Goal: Task Accomplishment & Management: Complete application form

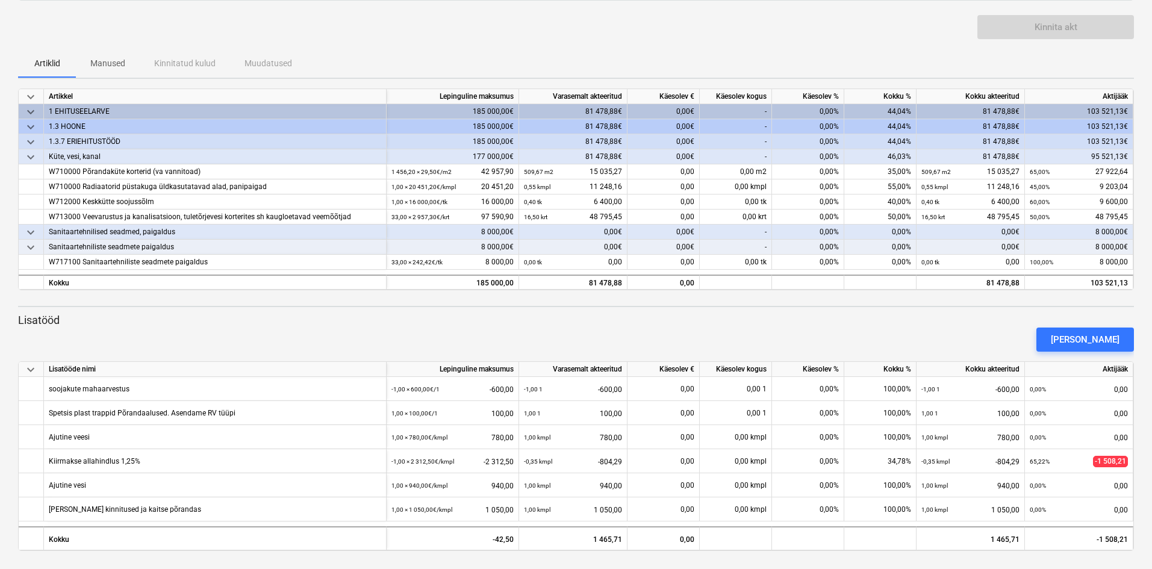
scroll to position [80, 0]
click at [1107, 331] on div "[PERSON_NAME]" at bounding box center [1085, 339] width 69 height 16
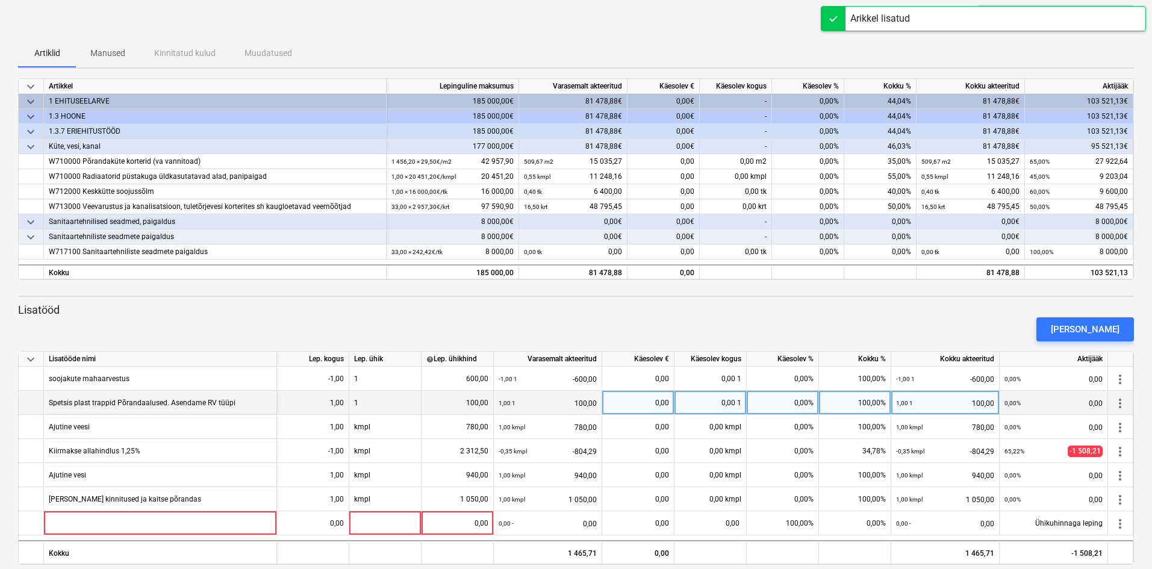
scroll to position [104, 0]
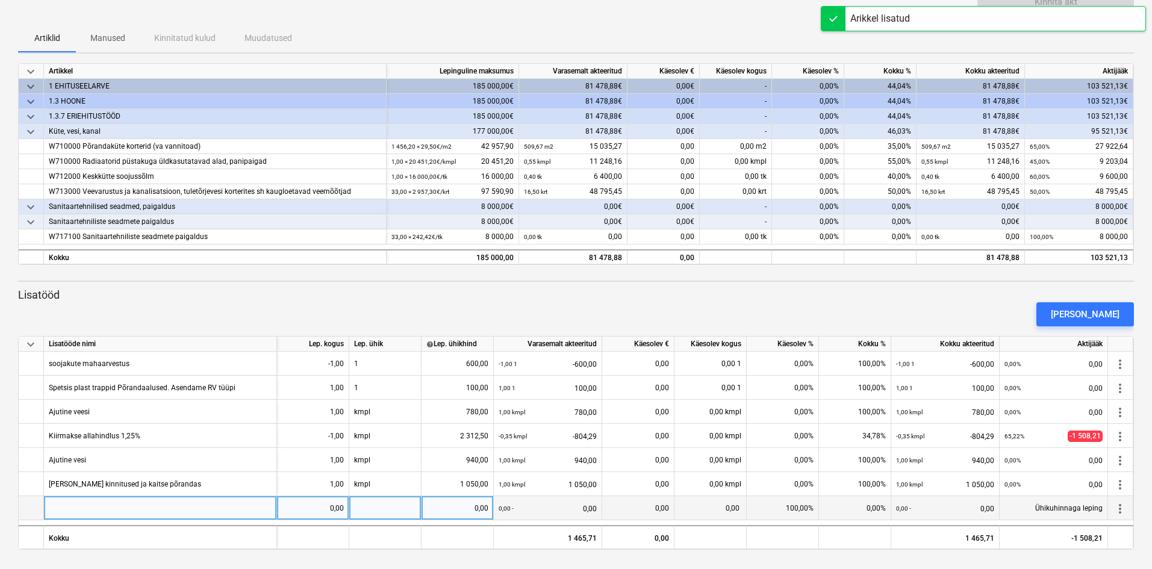
click at [133, 503] on div at bounding box center [160, 508] width 233 height 24
type input "ы"
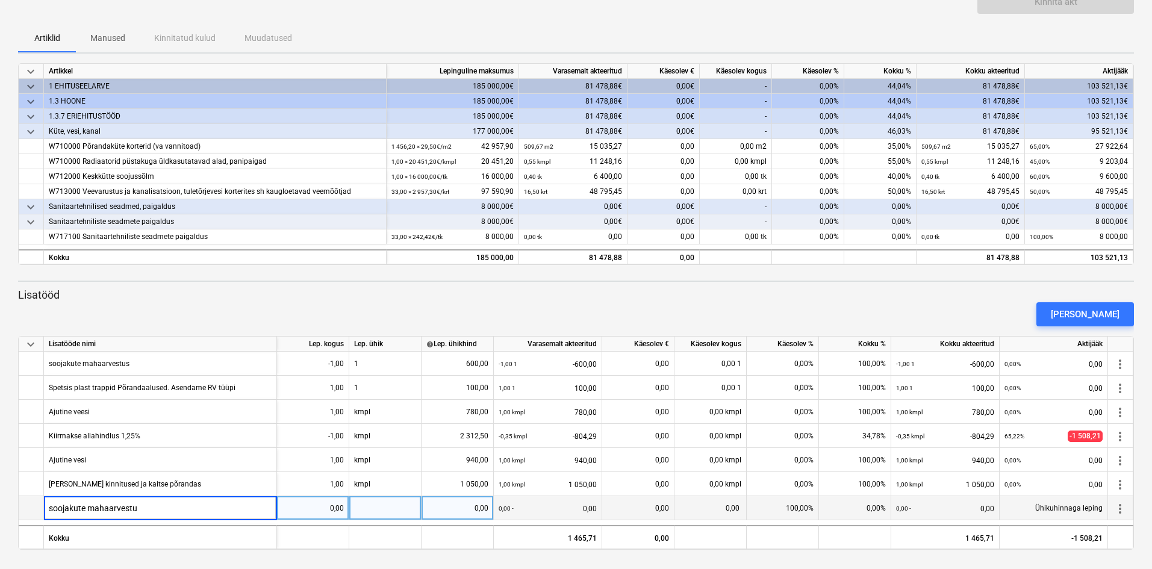
type input "soojakute mahaarvestus"
click at [338, 515] on div "0,00" at bounding box center [313, 508] width 62 height 24
type input "-1"
click at [376, 511] on div at bounding box center [385, 508] width 72 height 24
type input "kmpl"
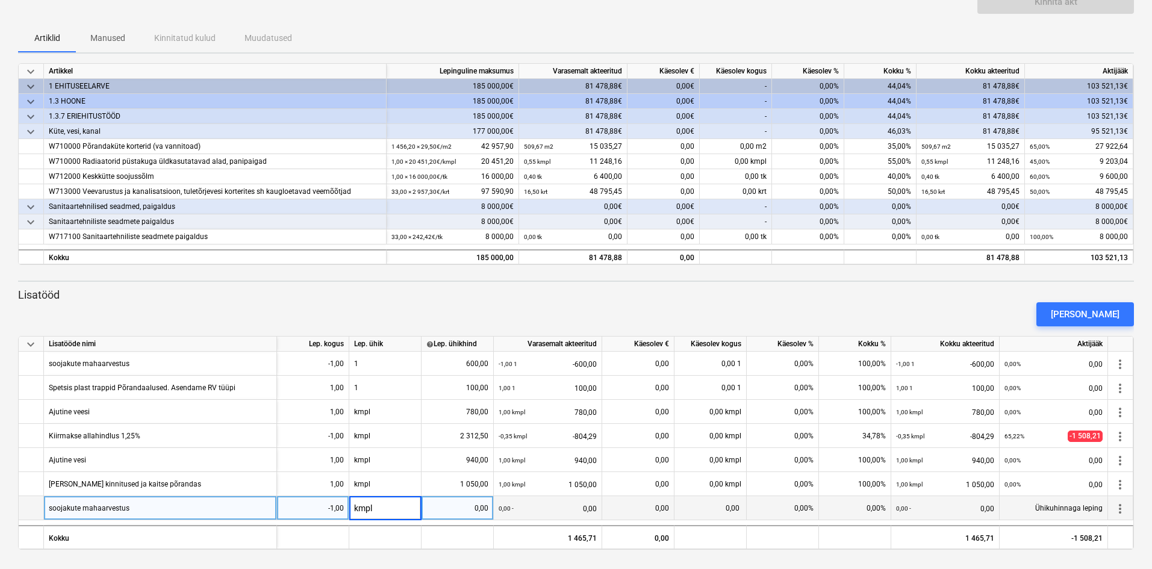
click at [477, 509] on div "0,00" at bounding box center [457, 508] width 62 height 24
type input "600"
click at [798, 511] on div "0,00%" at bounding box center [783, 508] width 72 height 24
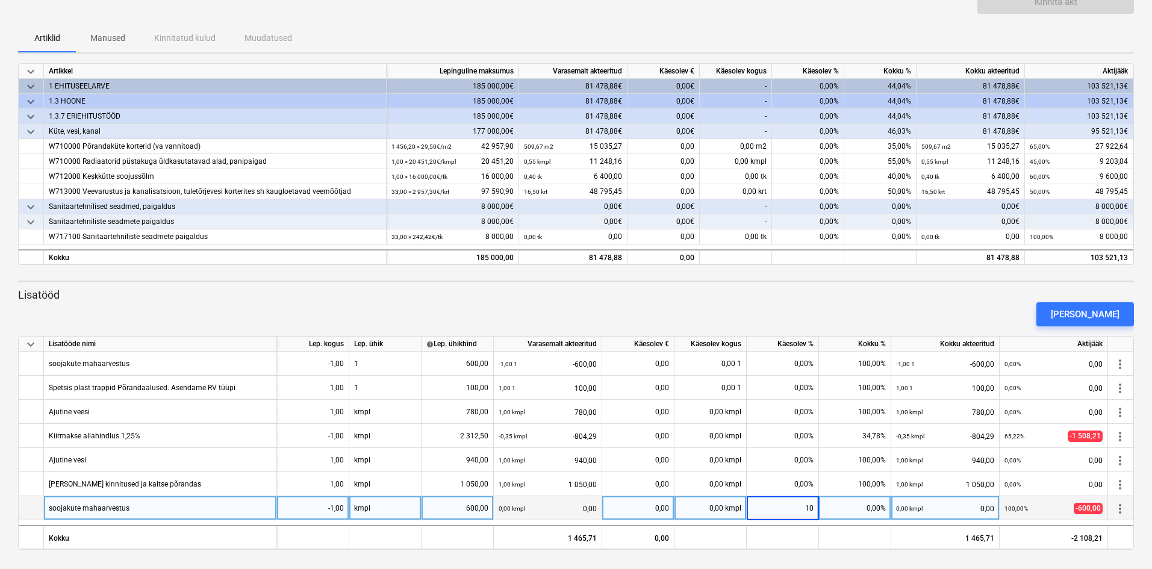
type input "100"
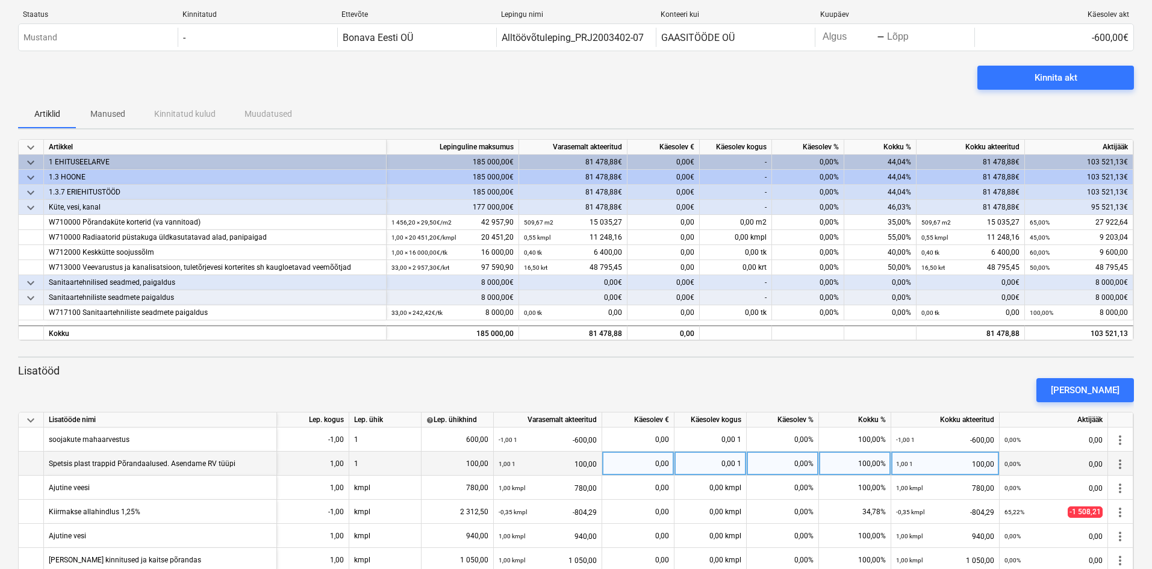
scroll to position [0, 0]
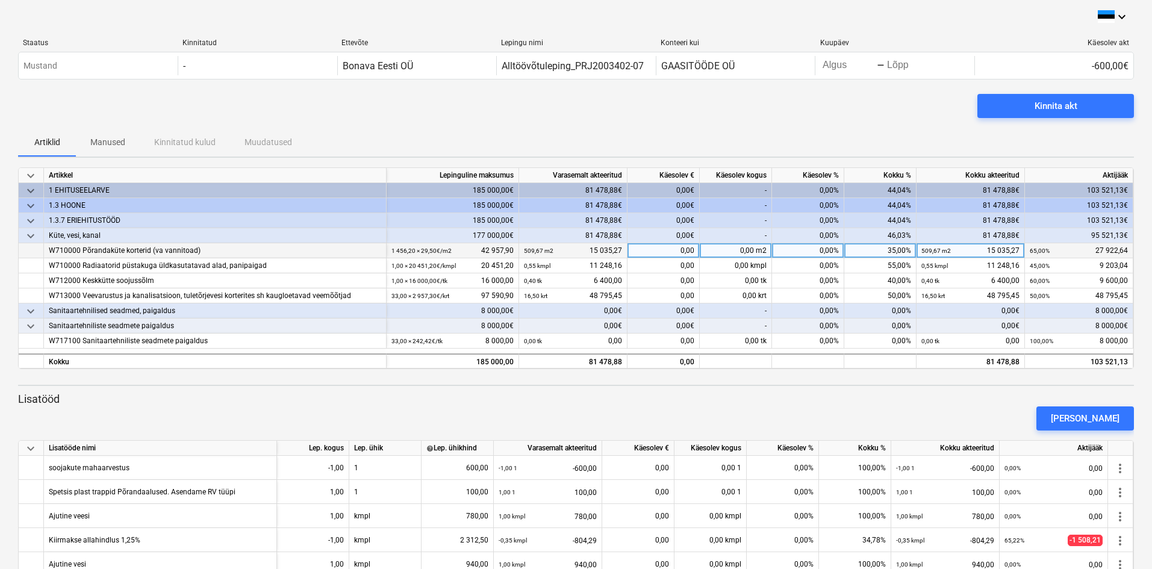
click at [813, 248] on div "0,00%" at bounding box center [808, 250] width 72 height 15
type input "100"
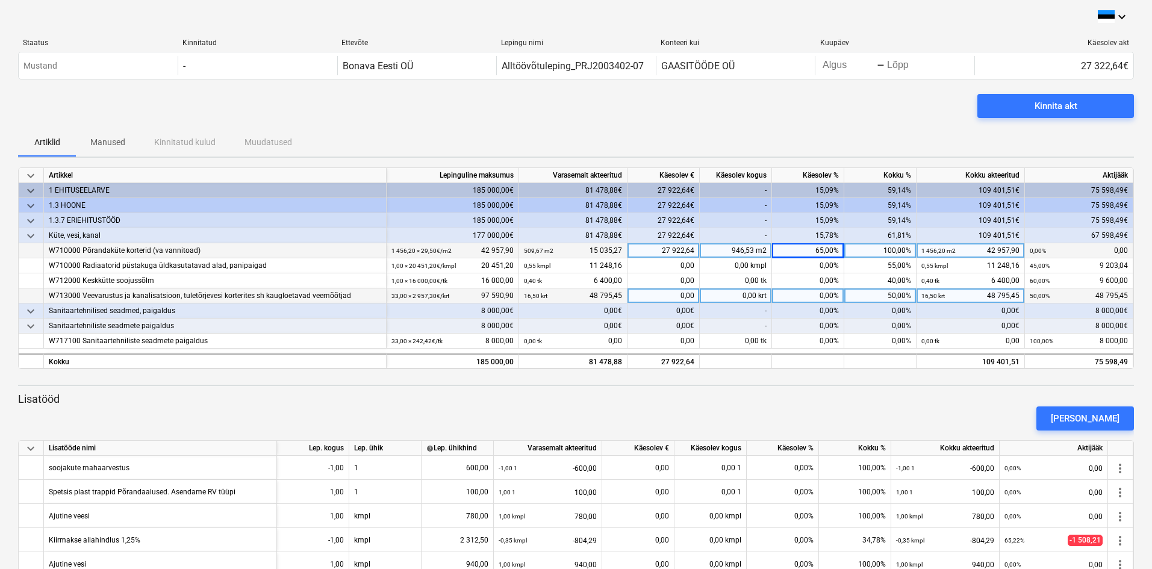
click at [824, 295] on div "0,00%" at bounding box center [808, 295] width 72 height 15
type input "10"
click at [819, 296] on div "10,00%" at bounding box center [808, 295] width 72 height 15
type input "20"
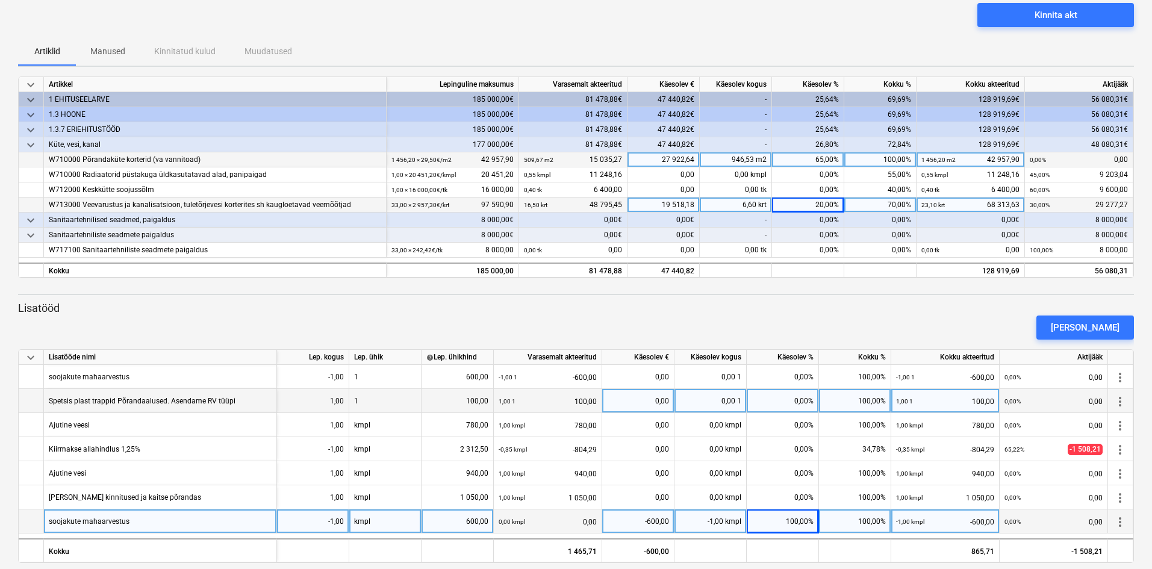
scroll to position [104, 0]
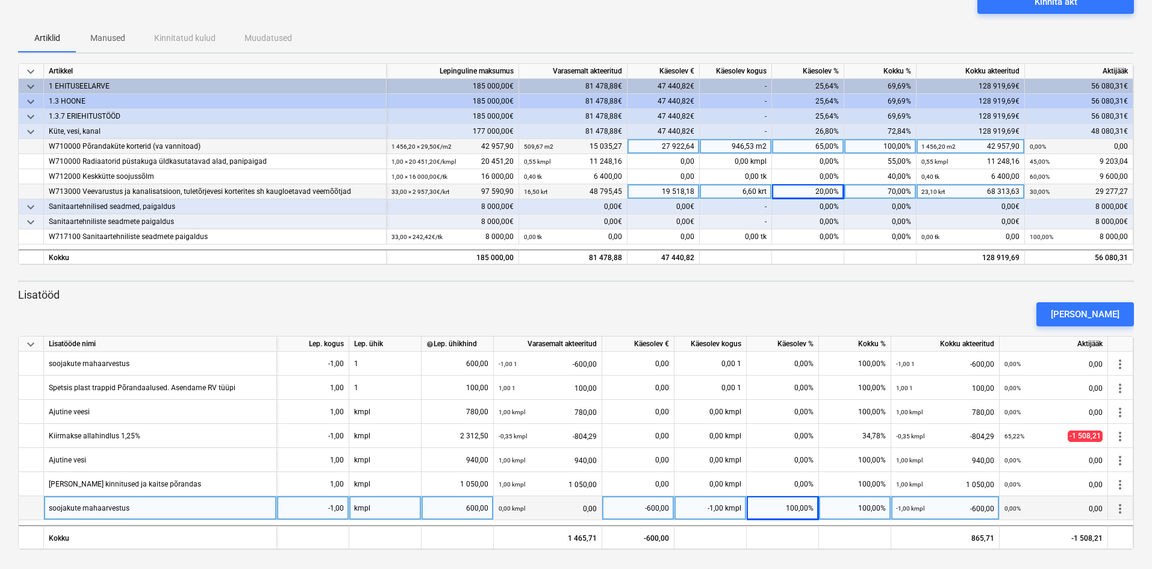
click at [133, 508] on div "soojakute mahaarvestus" at bounding box center [160, 508] width 233 height 24
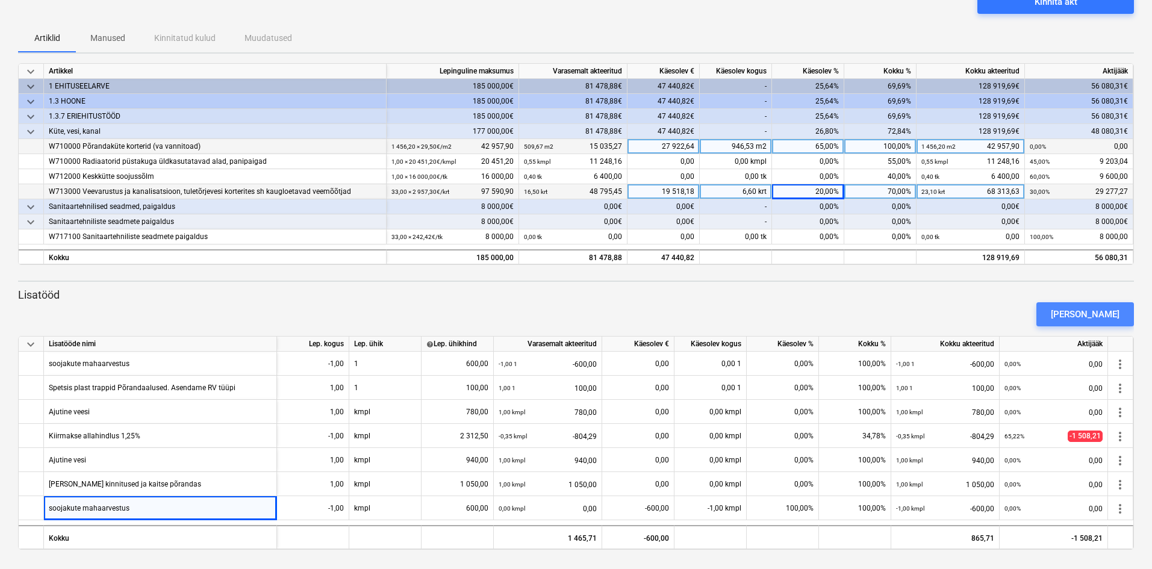
click at [1110, 309] on div "[PERSON_NAME]" at bounding box center [1085, 314] width 69 height 16
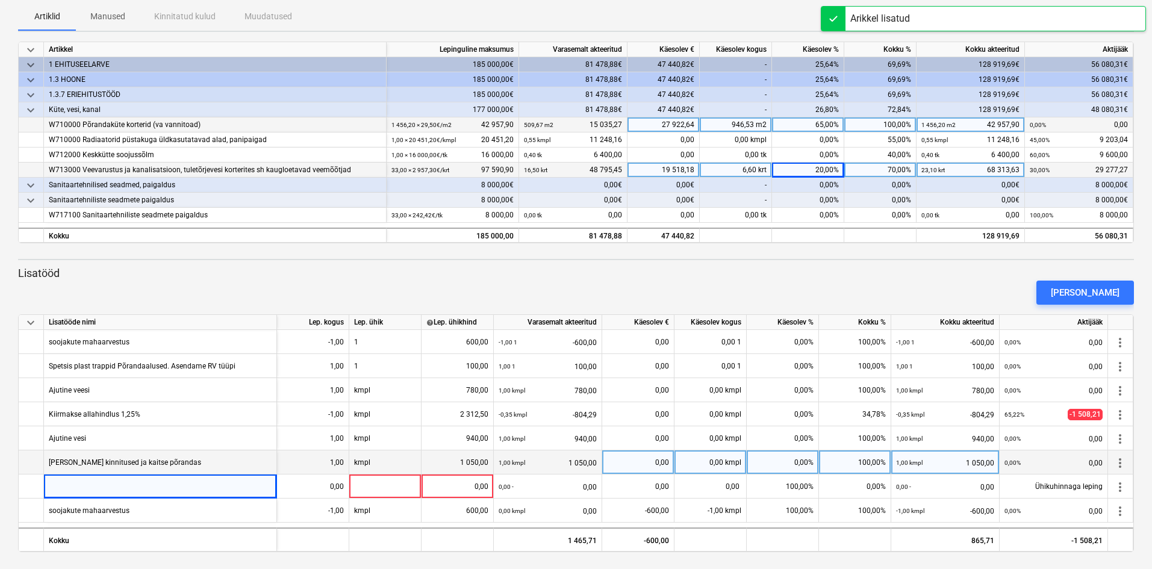
scroll to position [128, 0]
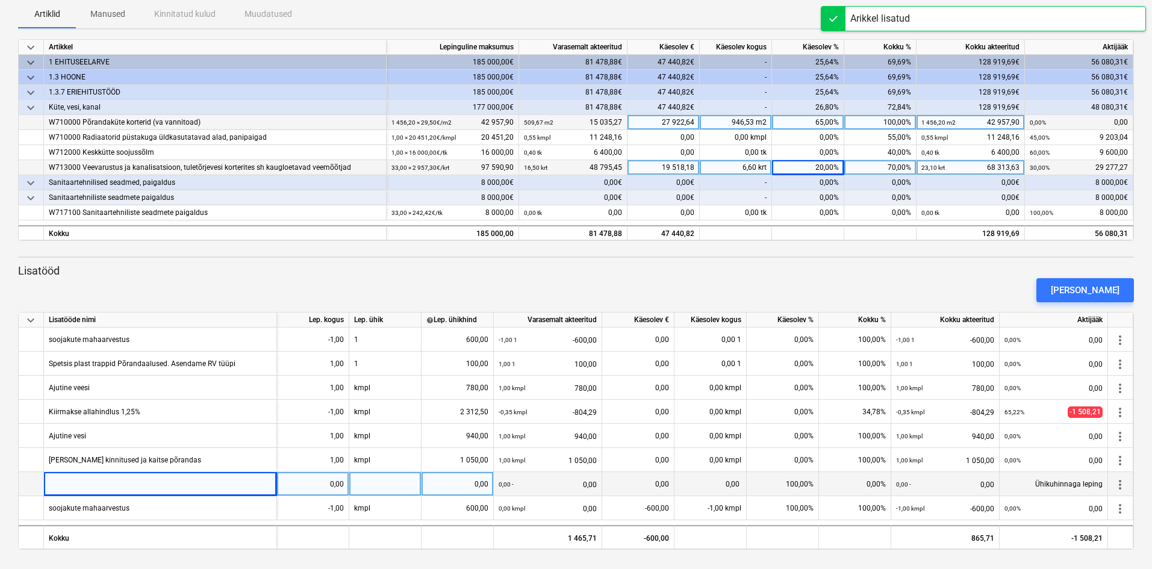
click at [125, 479] on div at bounding box center [160, 484] width 233 height 24
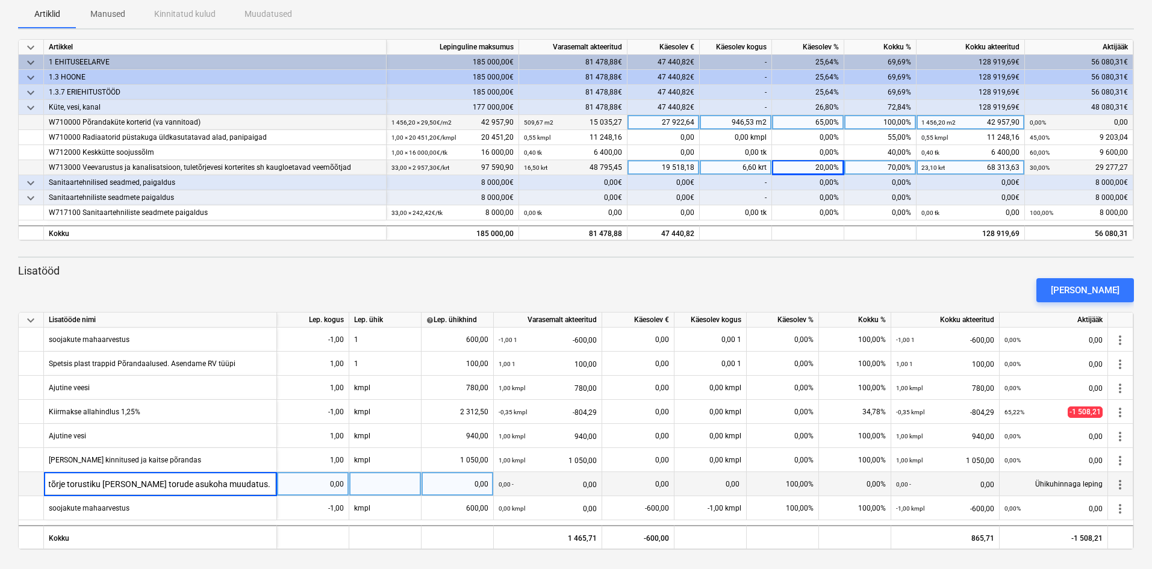
scroll to position [0, 18]
type input "Tuletõrje torustiku [PERSON_NAME] torude asukoha muudatus. Elektriredel."
click at [337, 488] on div "0,00" at bounding box center [313, 484] width 62 height 24
click at [365, 483] on div at bounding box center [385, 484] width 72 height 24
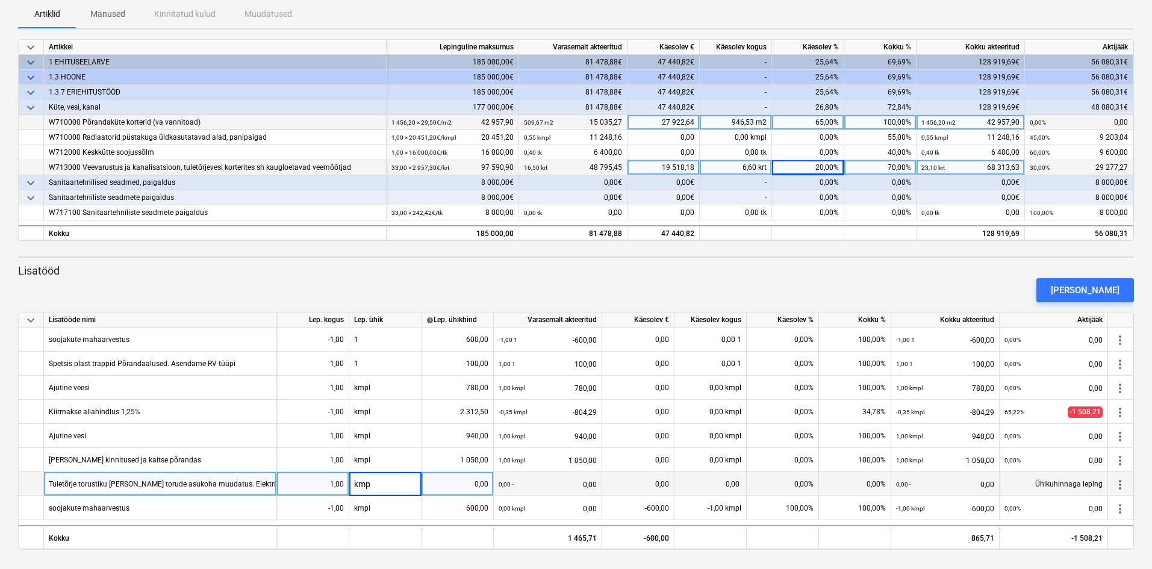
type input "kmpl"
click at [471, 484] on div "0,00" at bounding box center [457, 484] width 62 height 24
type input "750"
click at [805, 479] on div "0,00%" at bounding box center [783, 484] width 72 height 24
type input "100"
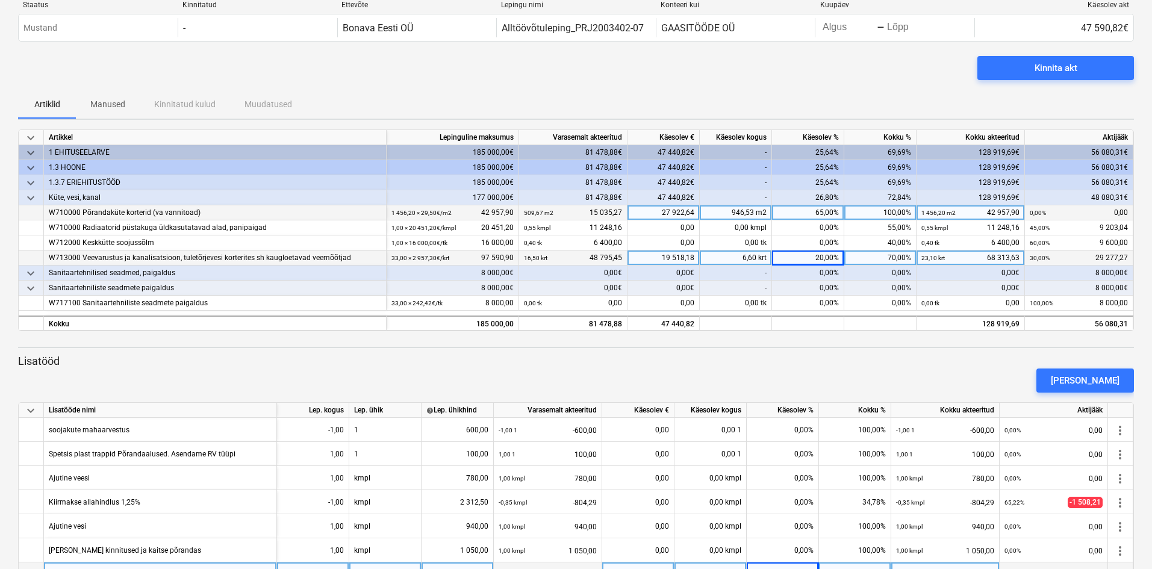
scroll to position [0, 0]
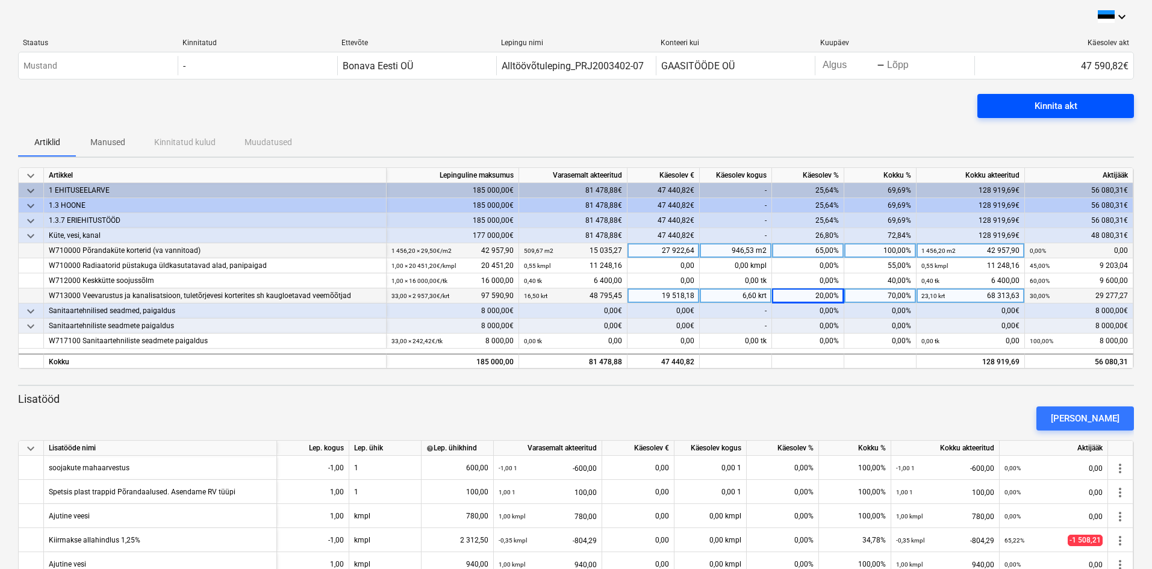
click at [1065, 103] on div "Kinnita akt" at bounding box center [1055, 106] width 43 height 16
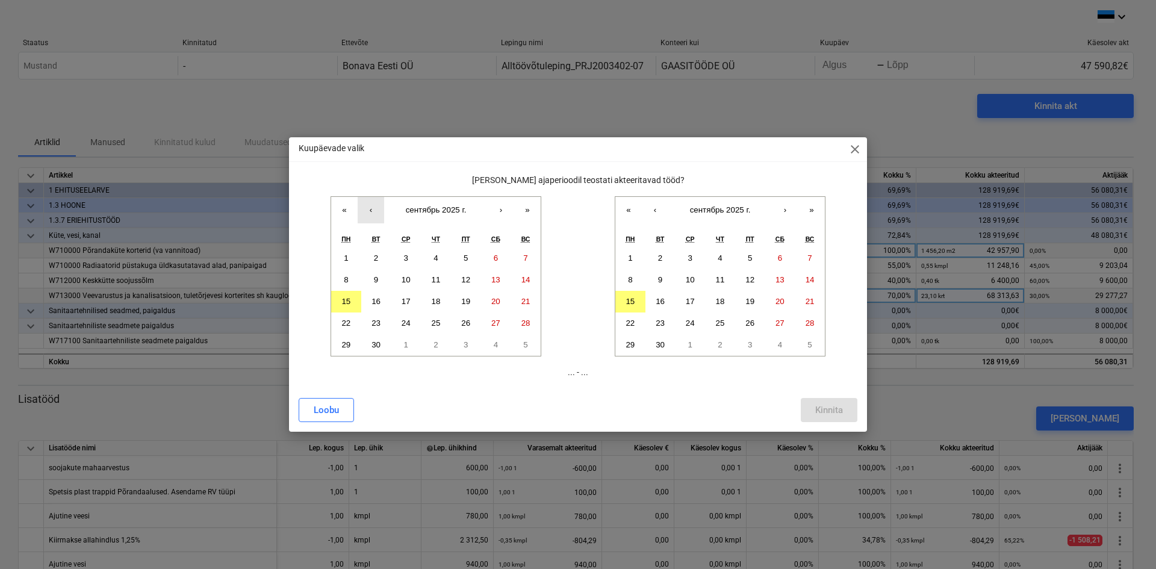
click at [365, 208] on button "‹" at bounding box center [371, 210] width 26 height 26
click at [347, 321] on abbr "18" at bounding box center [345, 323] width 9 height 9
click at [633, 303] on abbr "15" at bounding box center [630, 301] width 9 height 9
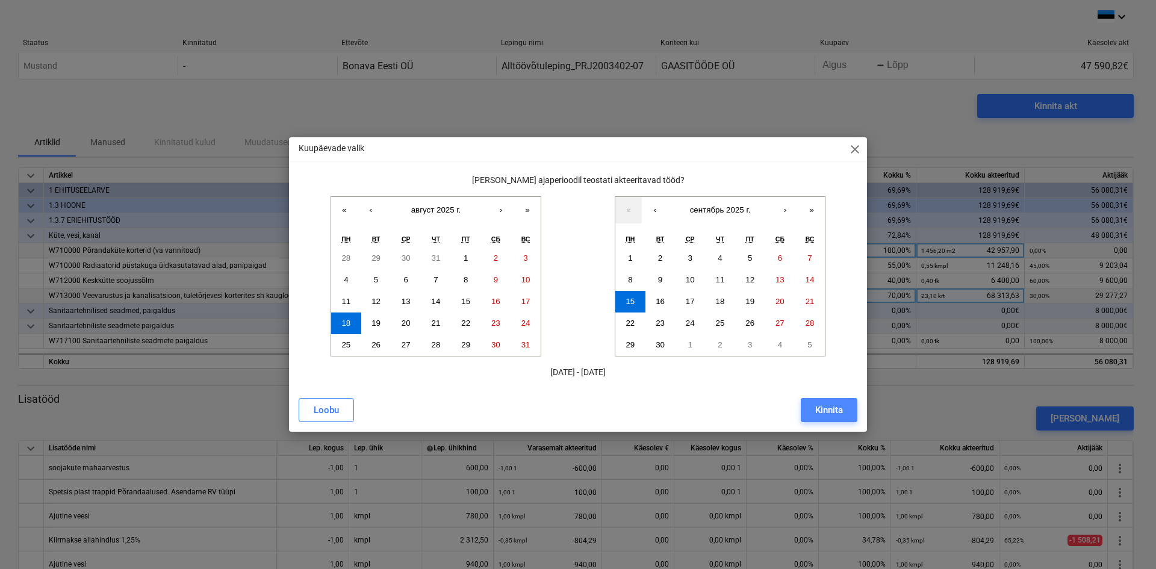
click at [830, 411] on div "Kinnita" at bounding box center [829, 410] width 28 height 16
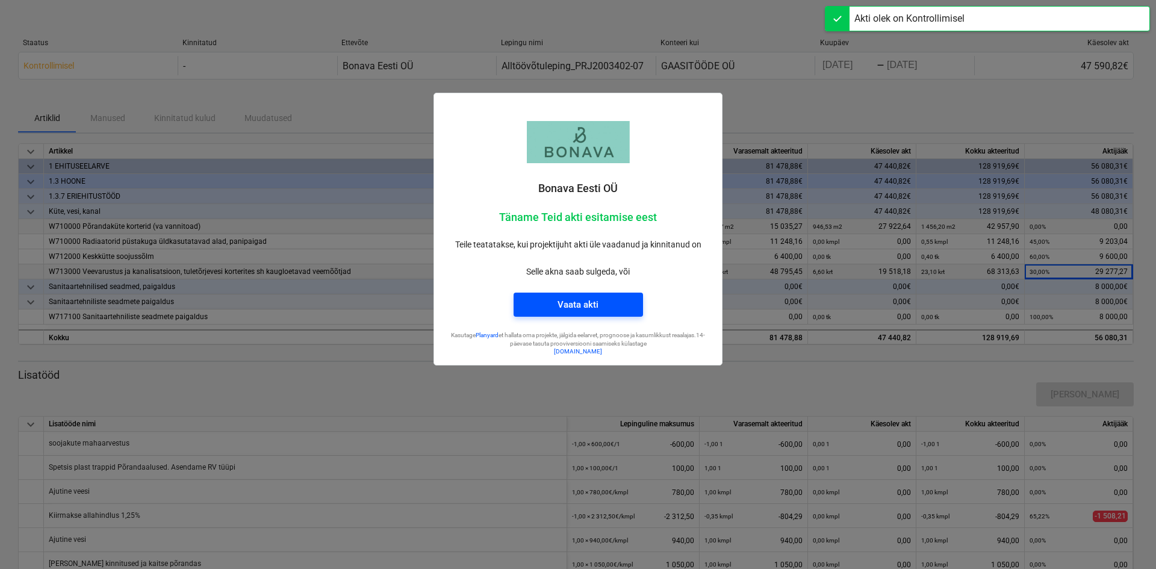
click at [583, 306] on div "Vaata akti" at bounding box center [578, 305] width 41 height 16
